Goal: Purchase product/service

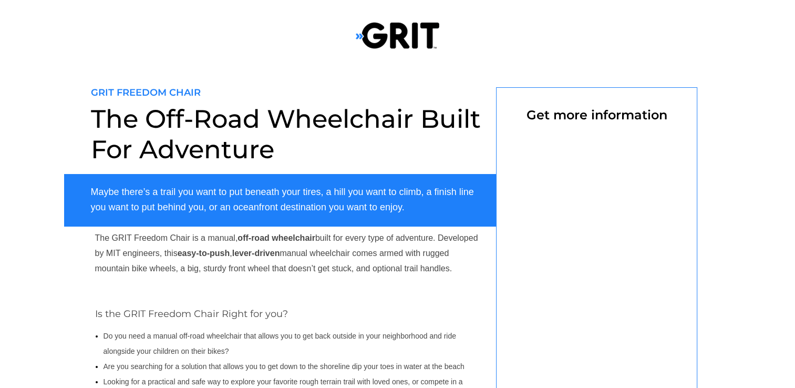
select select "CA"
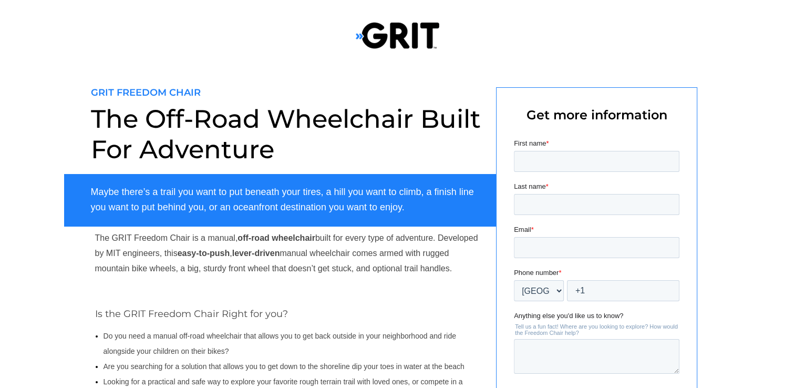
click at [486, 134] on div at bounding box center [397, 268] width 667 height 409
drag, startPoint x: 0, startPoint y: 0, endPoint x: 492, endPoint y: 74, distance: 497.6
click at [492, 74] on div at bounding box center [397, 268] width 667 height 409
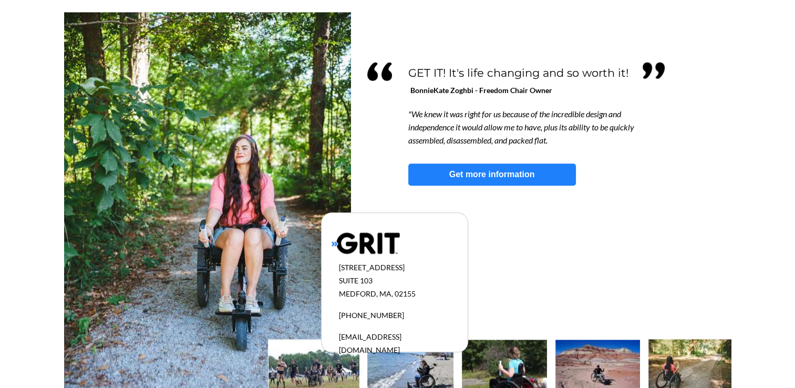
scroll to position [977, 0]
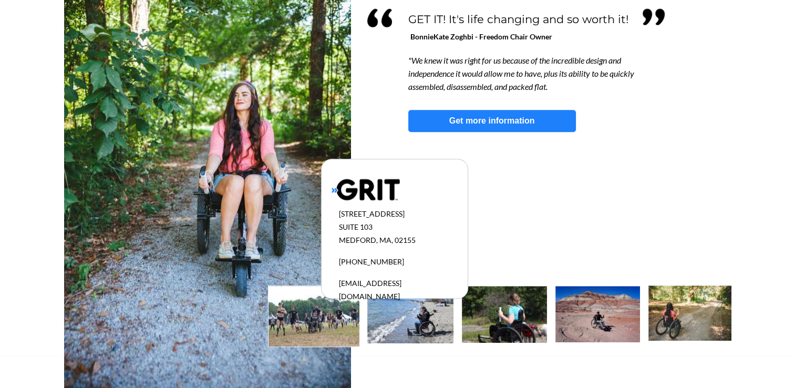
click at [419, 314] on img at bounding box center [410, 314] width 86 height 57
click at [605, 319] on img at bounding box center [597, 314] width 85 height 56
click at [664, 306] on img at bounding box center [689, 312] width 83 height 55
